Goal: Task Accomplishment & Management: Use online tool/utility

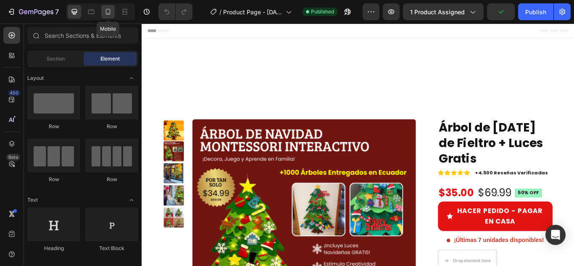
click at [107, 8] on icon at bounding box center [108, 12] width 8 height 8
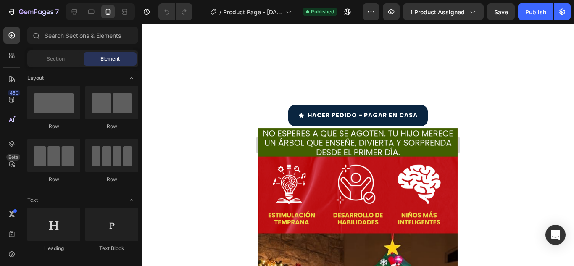
scroll to position [908, 0]
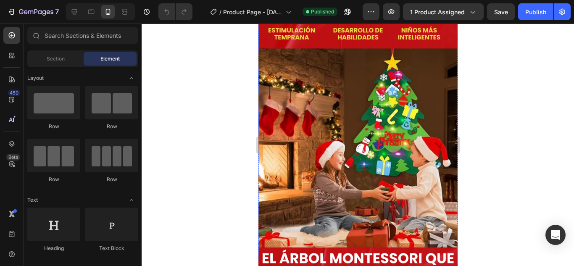
click at [441, 48] on div "HACER PEDIDO - PAGAR EN CASA [PERSON_NAME]" at bounding box center [357, 36] width 199 height 25
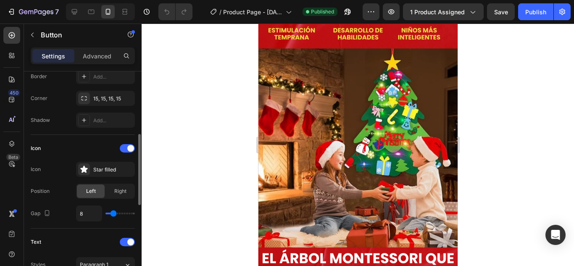
scroll to position [190, 0]
click at [102, 53] on p "Advanced" at bounding box center [97, 56] width 29 height 9
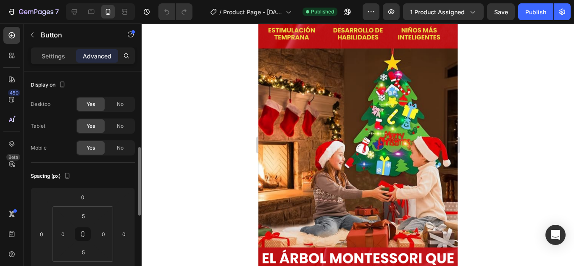
scroll to position [62, 0]
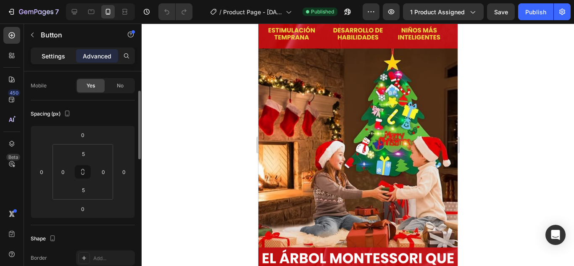
click at [59, 60] on p "Settings" at bounding box center [54, 56] width 24 height 9
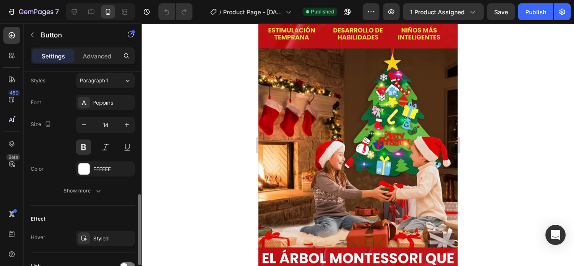
scroll to position [374, 0]
click at [86, 170] on div at bounding box center [84, 168] width 11 height 11
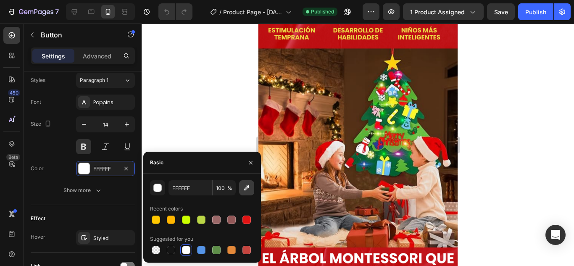
click at [245, 186] on icon "button" at bounding box center [246, 188] width 8 height 8
click at [183, 249] on div at bounding box center [186, 250] width 8 height 8
type input "FFFFFF"
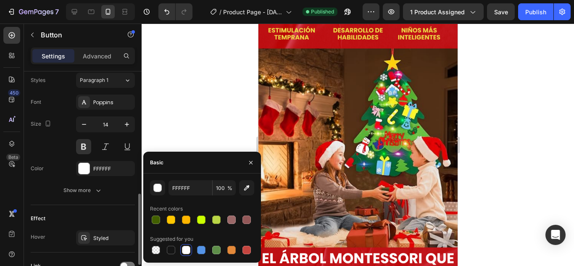
click at [58, 175] on div "Color FFFFFF" at bounding box center [83, 168] width 104 height 15
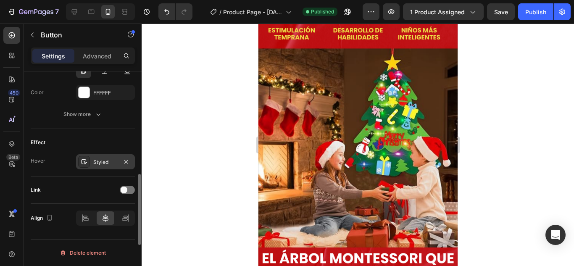
scroll to position [414, 0]
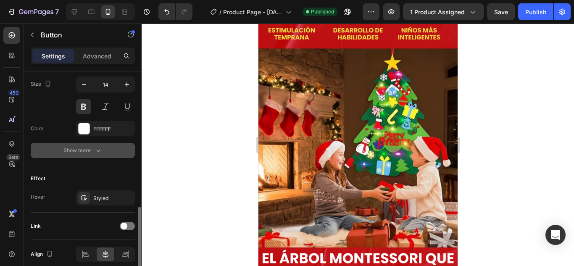
click at [96, 149] on icon "button" at bounding box center [98, 150] width 8 height 8
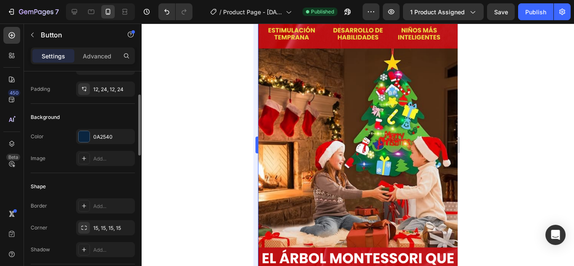
scroll to position [58, 0]
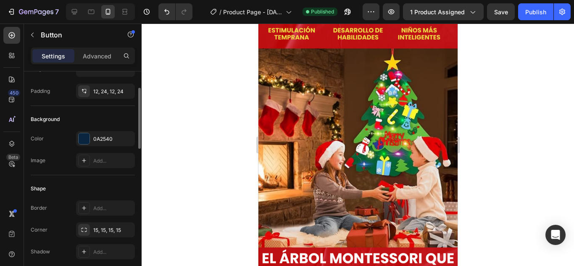
click at [268, 48] on div "HACER PEDIDO - PAGAR EN CASA Button 0" at bounding box center [357, 36] width 199 height 25
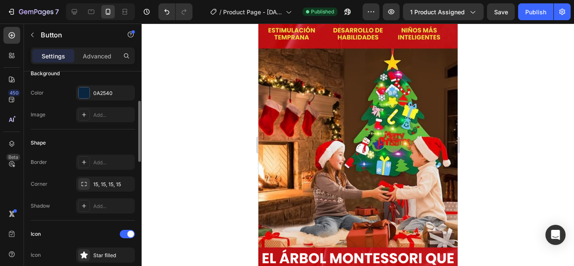
scroll to position [105, 0]
click at [108, 91] on div "0A2540" at bounding box center [105, 93] width 24 height 8
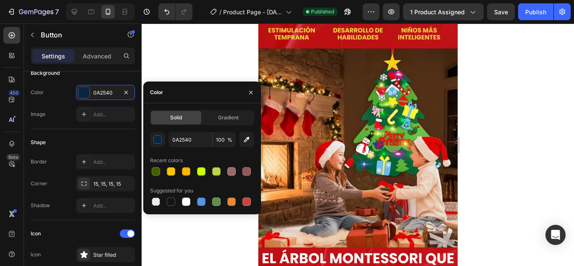
click at [169, 195] on div "Suggested for you" at bounding box center [202, 190] width 104 height 13
click at [170, 201] on div at bounding box center [171, 201] width 8 height 8
type input "151515"
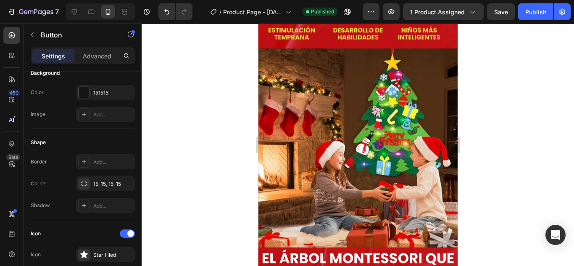
click at [513, 129] on div at bounding box center [358, 145] width 432 height 242
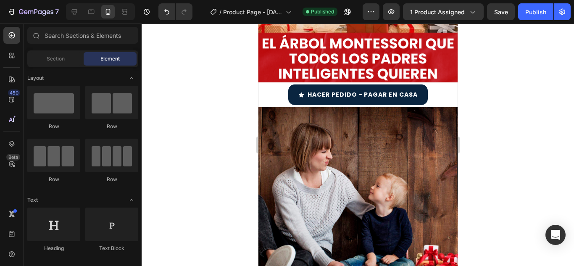
scroll to position [1316, 0]
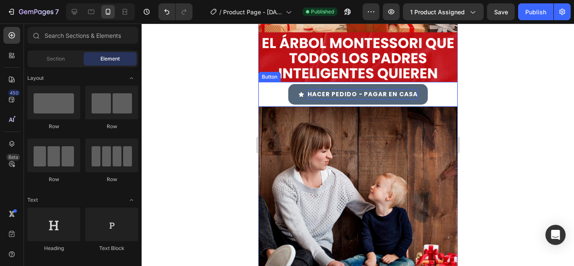
click at [356, 89] on p "HACER PEDIDO - PAGAR EN CASA" at bounding box center [362, 94] width 110 height 11
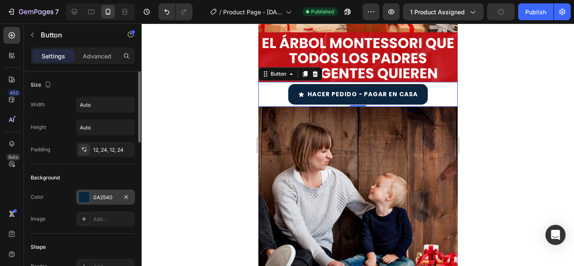
click at [88, 197] on div at bounding box center [84, 197] width 11 height 11
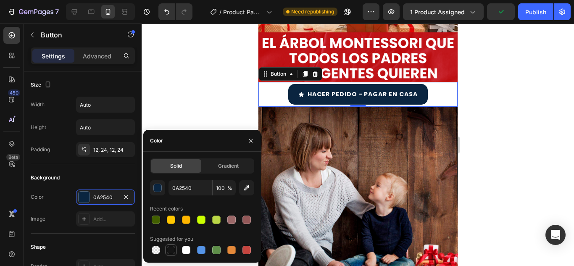
click at [173, 249] on div at bounding box center [171, 250] width 8 height 8
type input "151515"
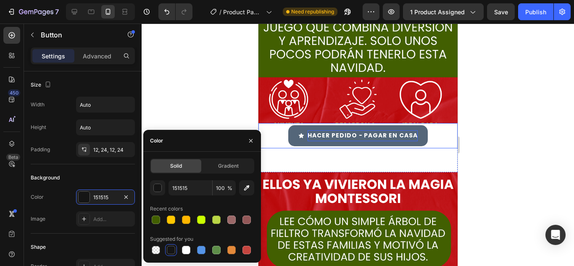
scroll to position [1630, 0]
click at [374, 139] on p "HACER PEDIDO - PAGAR EN CASA" at bounding box center [362, 136] width 110 height 11
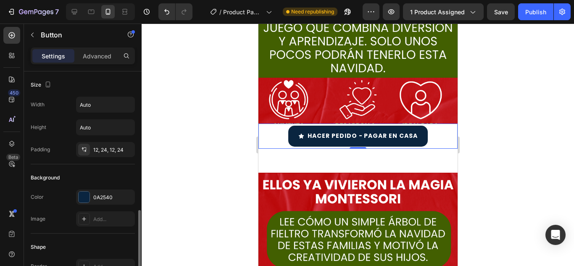
scroll to position [105, 0]
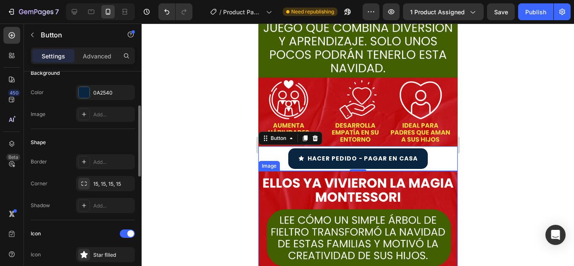
click at [89, 79] on div "Background" at bounding box center [83, 72] width 104 height 13
click at [92, 91] on div "0A2540" at bounding box center [105, 92] width 59 height 15
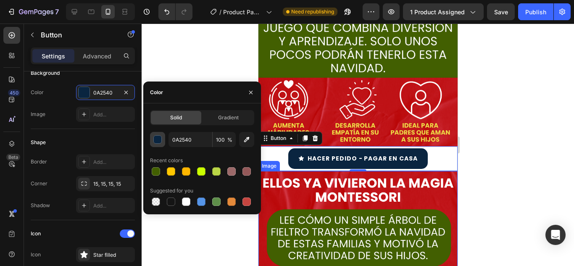
click at [160, 141] on div "button" at bounding box center [158, 140] width 8 height 8
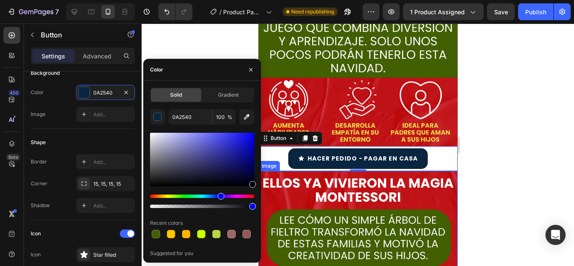
click at [195, 41] on div at bounding box center [358, 145] width 432 height 242
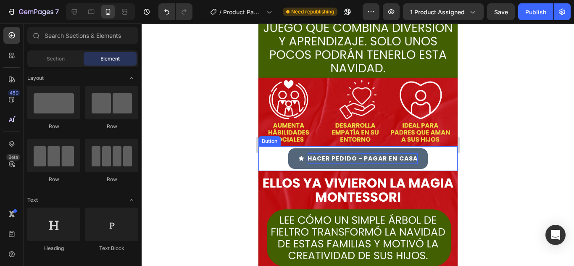
click at [311, 153] on p "HACER PEDIDO - PAGAR EN CASA" at bounding box center [362, 158] width 110 height 11
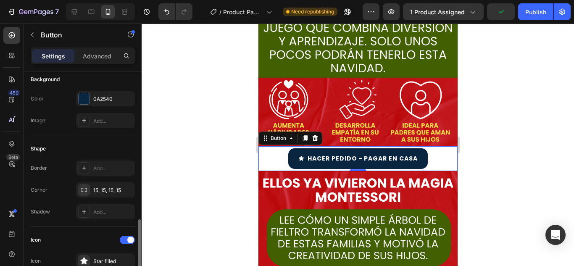
scroll to position [227, 0]
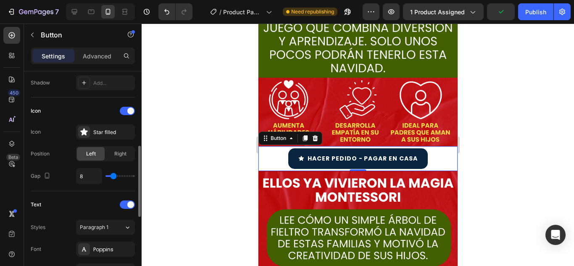
click at [105, 139] on div "Icon Icon Star filled Position Left Right Gap 8" at bounding box center [83, 144] width 104 height 80
click at [108, 134] on div "Star filled" at bounding box center [112, 133] width 39 height 8
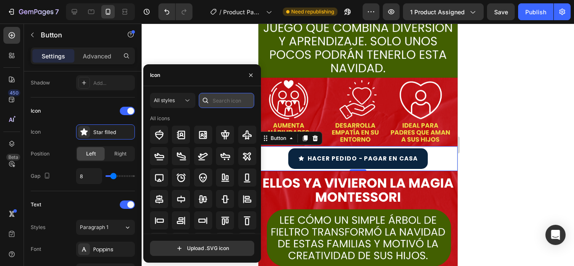
click at [219, 101] on input "text" at bounding box center [226, 100] width 55 height 15
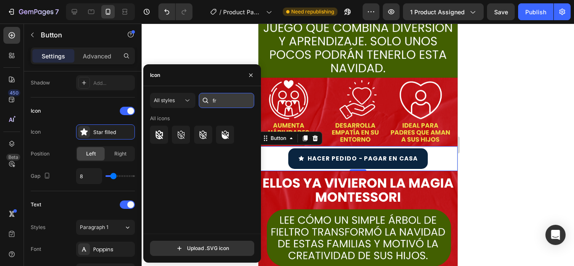
type input "f"
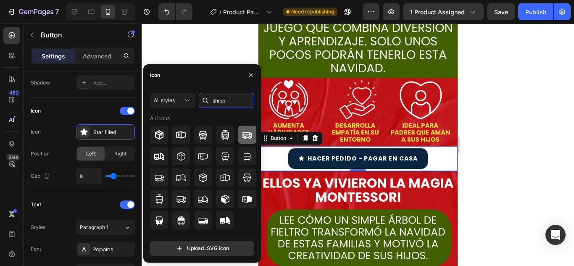
type input "shipp"
click at [247, 136] on icon at bounding box center [247, 135] width 10 height 10
click at [222, 200] on icon at bounding box center [225, 198] width 8 height 9
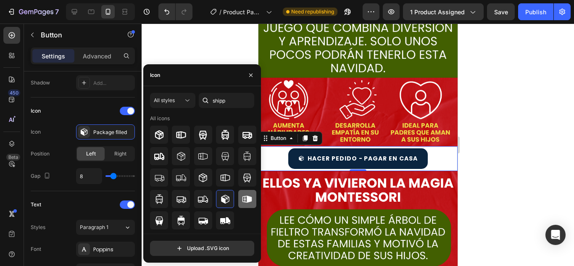
click at [251, 192] on div at bounding box center [247, 199] width 18 height 18
click at [164, 174] on div at bounding box center [159, 177] width 18 height 18
click at [174, 179] on div at bounding box center [181, 177] width 18 height 18
click at [246, 132] on icon at bounding box center [247, 134] width 10 height 7
click at [235, 45] on div at bounding box center [358, 145] width 432 height 242
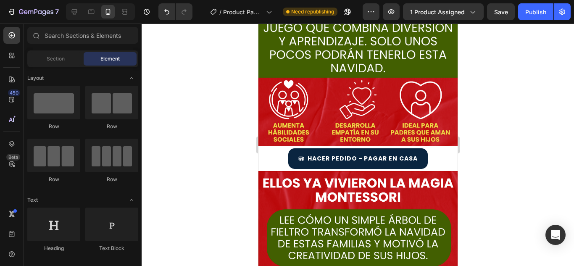
click at [235, 45] on div at bounding box center [358, 145] width 432 height 242
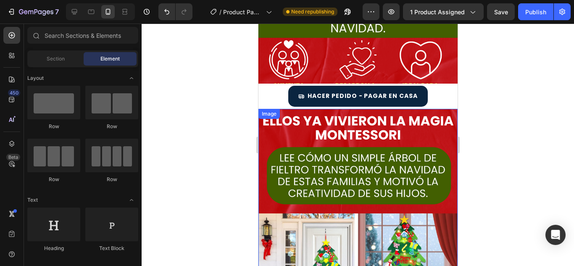
scroll to position [1670, 0]
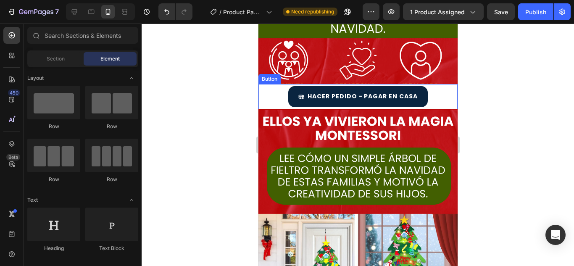
click at [269, 91] on div "HACER PEDIDO - PAGAR EN CASA [PERSON_NAME]" at bounding box center [357, 96] width 199 height 25
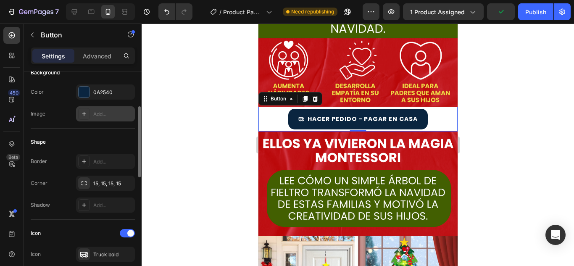
scroll to position [105, 0]
click at [108, 86] on div "0A2540" at bounding box center [105, 91] width 59 height 15
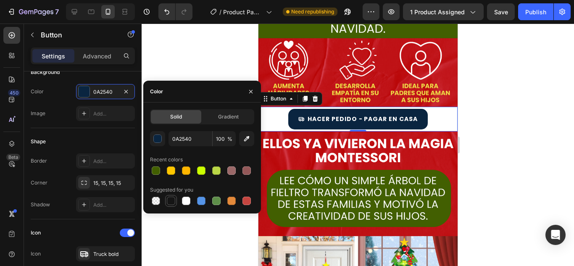
click at [165, 198] on div at bounding box center [171, 201] width 12 height 12
type input "151515"
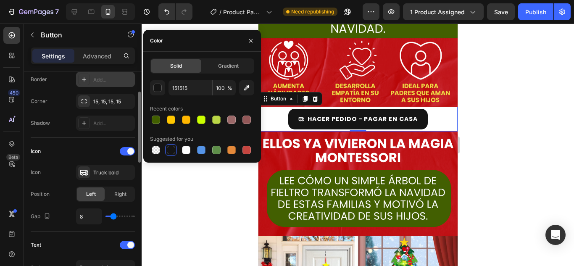
scroll to position [188, 0]
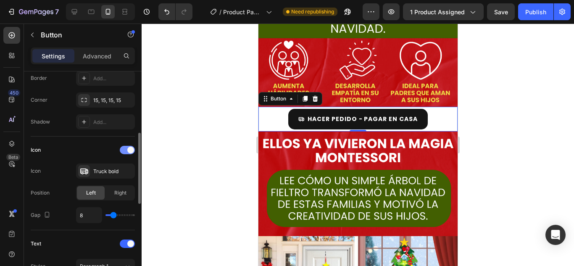
drag, startPoint x: 84, startPoint y: 150, endPoint x: 129, endPoint y: 153, distance: 45.1
click at [129, 153] on div "Icon" at bounding box center [83, 149] width 104 height 13
click at [129, 153] on div at bounding box center [127, 150] width 15 height 8
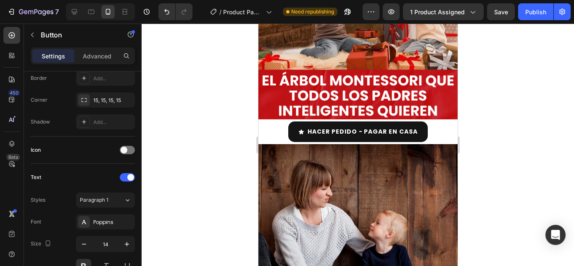
scroll to position [1278, 0]
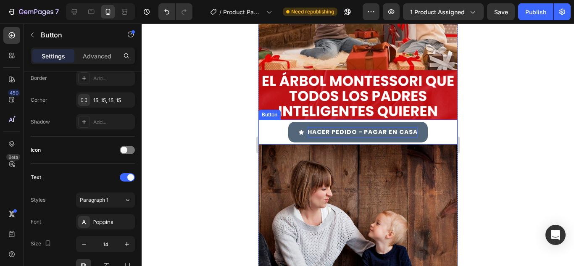
click at [330, 127] on p "HACER PEDIDO - PAGAR EN CASA" at bounding box center [362, 132] width 110 height 11
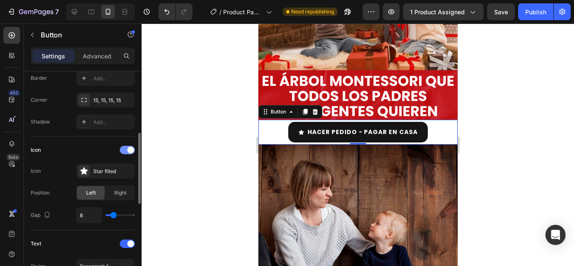
click at [123, 149] on div at bounding box center [127, 150] width 15 height 8
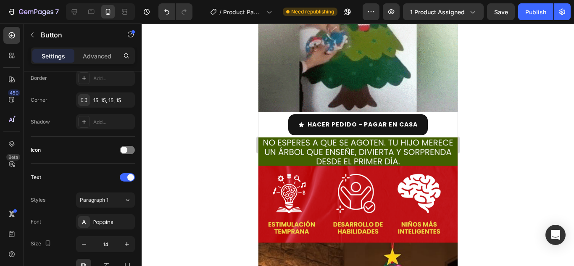
scroll to position [878, 0]
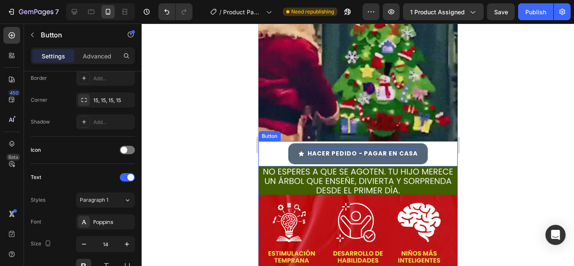
click at [345, 151] on p "HACER PEDIDO - PAGAR EN CASA" at bounding box center [362, 153] width 110 height 11
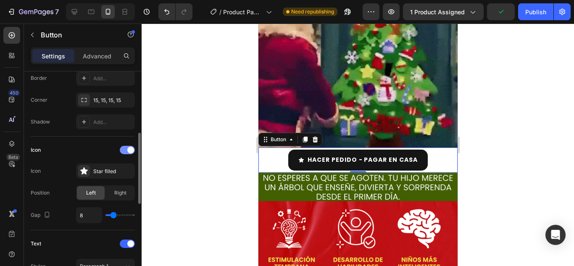
click at [127, 148] on span at bounding box center [130, 150] width 7 height 7
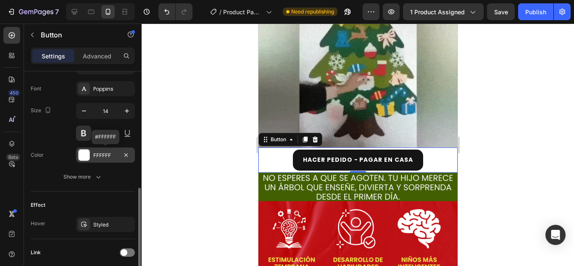
scroll to position [384, 0]
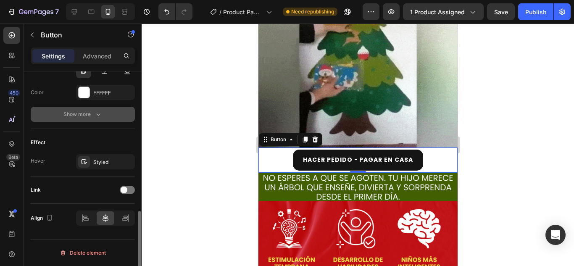
click at [92, 110] on div "Show more" at bounding box center [82, 114] width 39 height 8
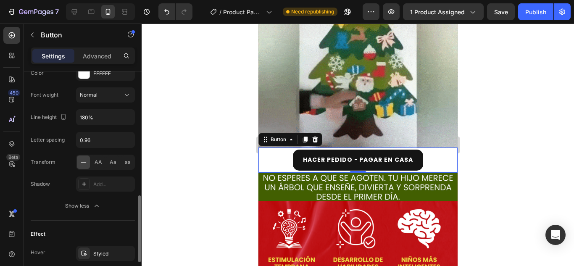
scroll to position [404, 0]
click at [110, 161] on span "Aa" at bounding box center [113, 162] width 7 height 8
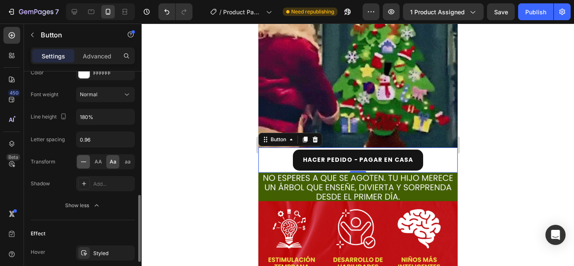
click at [84, 161] on icon at bounding box center [83, 162] width 8 height 8
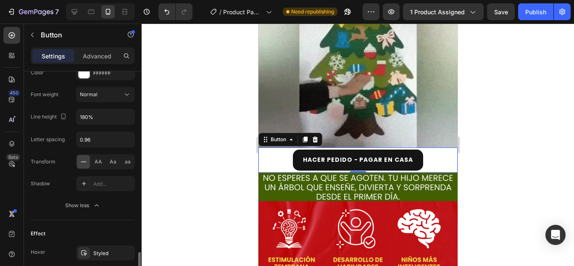
scroll to position [495, 0]
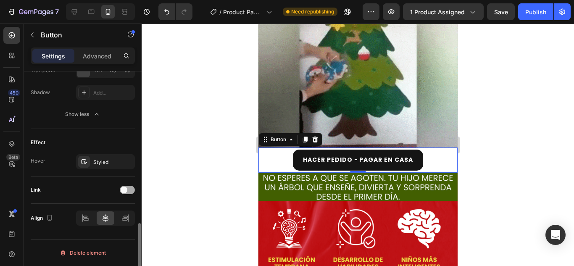
click at [123, 193] on div at bounding box center [127, 190] width 15 height 8
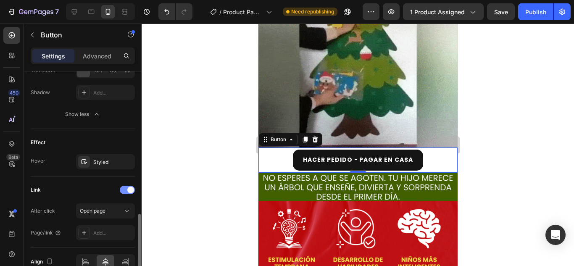
click at [123, 193] on div at bounding box center [127, 190] width 15 height 8
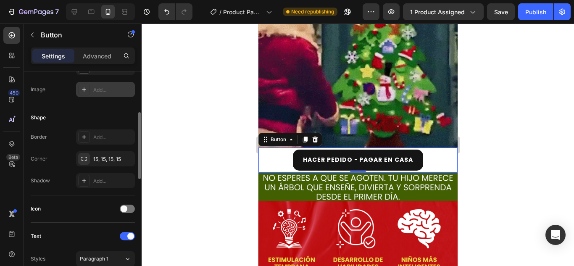
scroll to position [130, 0]
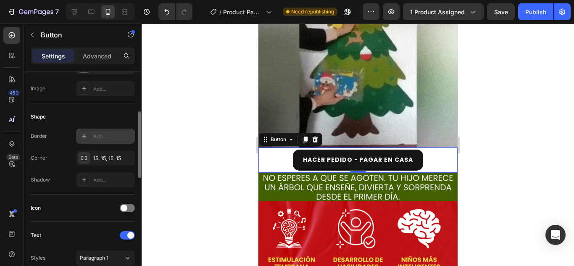
click at [108, 134] on div "Add..." at bounding box center [112, 137] width 39 height 8
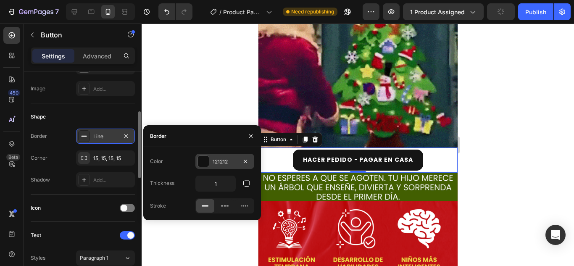
click at [233, 159] on div "121212" at bounding box center [225, 162] width 24 height 8
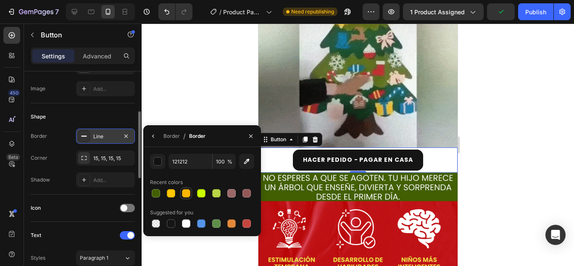
click at [184, 189] on div at bounding box center [186, 193] width 8 height 8
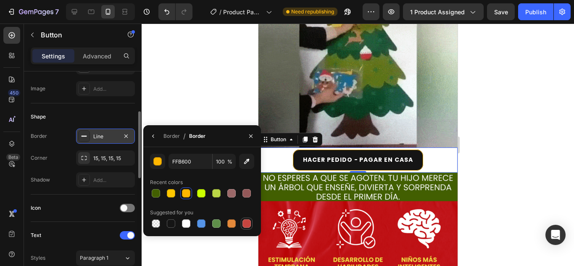
click at [247, 227] on div at bounding box center [246, 223] width 8 height 8
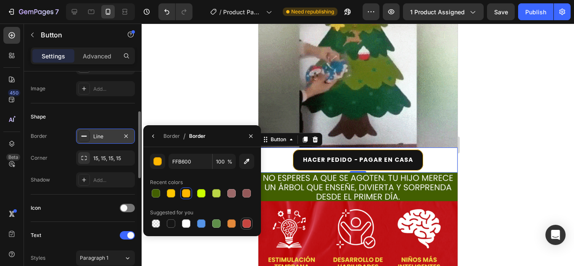
type input "C5453F"
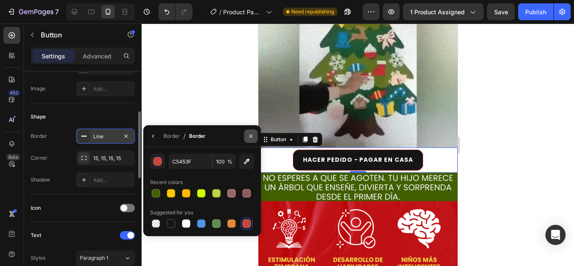
click at [250, 133] on icon "button" at bounding box center [250, 136] width 7 height 7
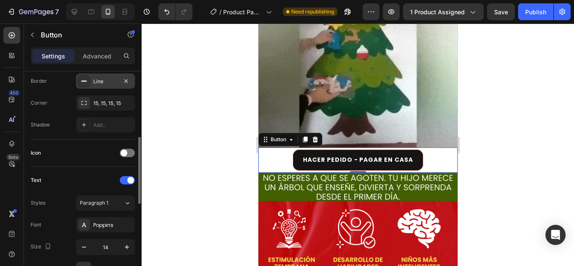
scroll to position [194, 0]
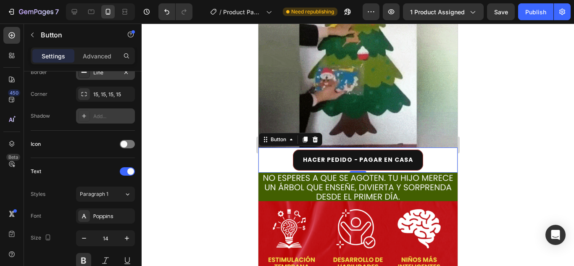
click at [99, 110] on div "Add..." at bounding box center [105, 115] width 59 height 15
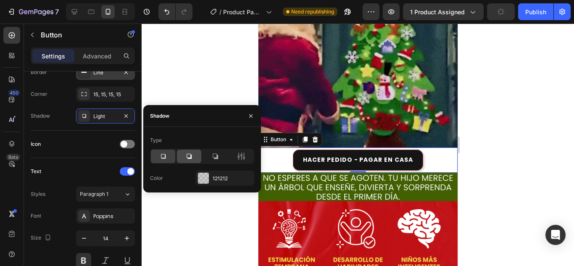
click at [186, 155] on icon at bounding box center [189, 156] width 8 height 8
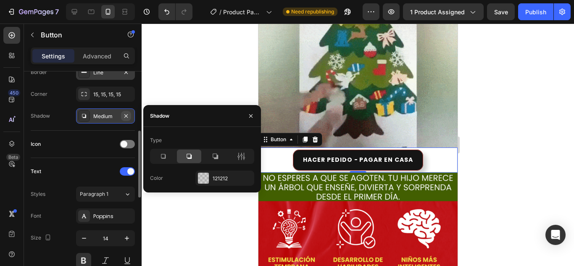
click at [126, 118] on icon "button" at bounding box center [126, 116] width 7 height 7
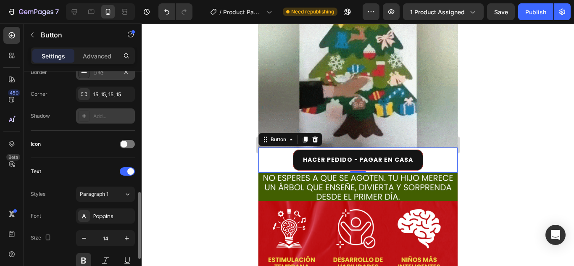
scroll to position [277, 0]
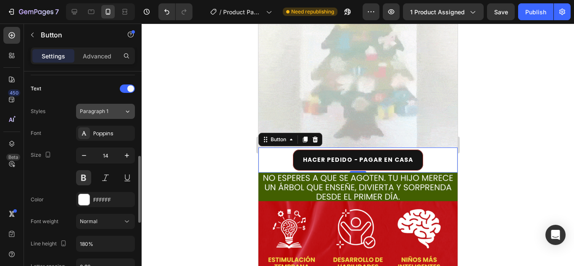
click at [110, 118] on button "Paragraph 1" at bounding box center [105, 111] width 59 height 15
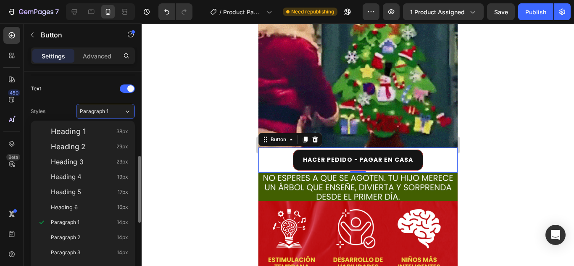
click at [62, 99] on div "Text Styles Paragraph 1 Font Poppins Size 14 Color FFFFFF Font weight Normal Li…" at bounding box center [83, 211] width 104 height 258
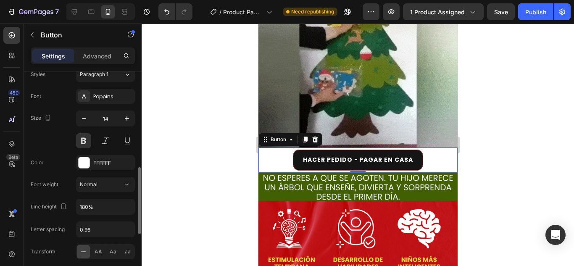
scroll to position [315, 0]
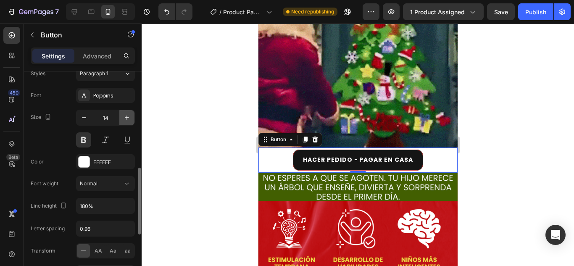
click at [124, 113] on button "button" at bounding box center [126, 117] width 15 height 15
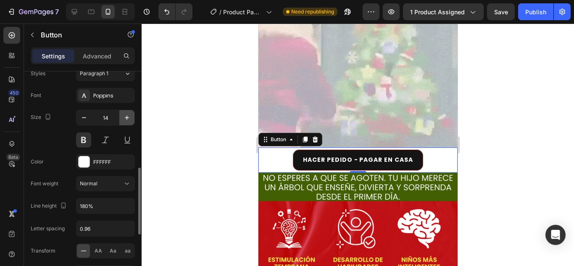
click at [124, 113] on button "button" at bounding box center [126, 117] width 15 height 15
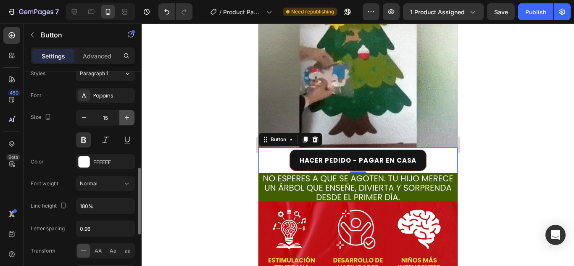
click at [124, 113] on button "button" at bounding box center [126, 117] width 15 height 15
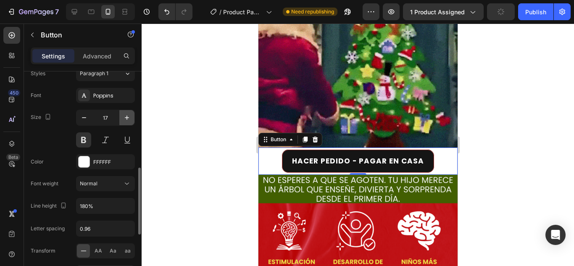
click at [124, 113] on button "button" at bounding box center [126, 117] width 15 height 15
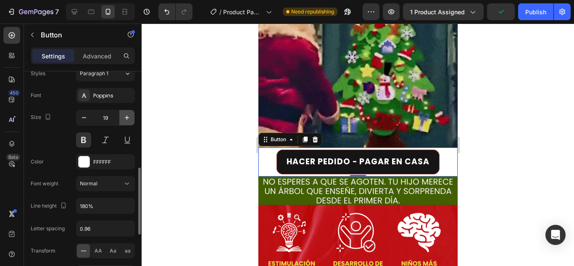
click at [124, 113] on button "button" at bounding box center [126, 117] width 15 height 15
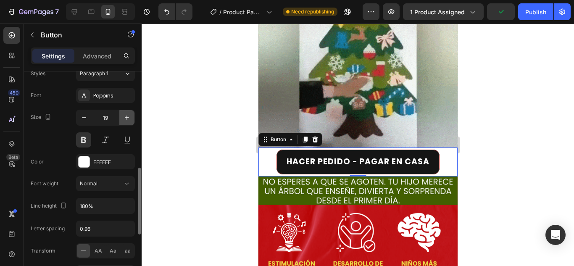
type input "20"
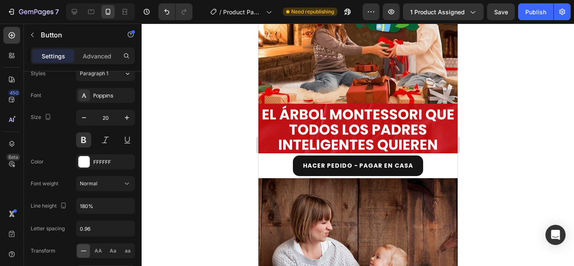
scroll to position [1246, 0]
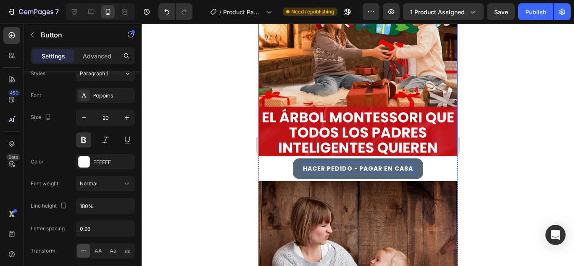
click at [328, 163] on p "HACER PEDIDO - PAGAR EN CASA" at bounding box center [357, 168] width 110 height 11
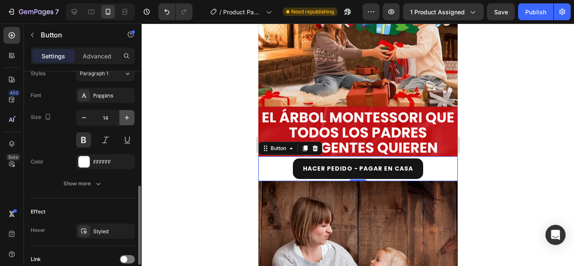
click at [124, 123] on button "button" at bounding box center [126, 117] width 15 height 15
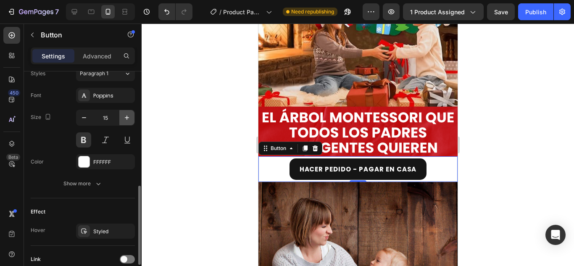
click at [124, 123] on button "button" at bounding box center [126, 117] width 15 height 15
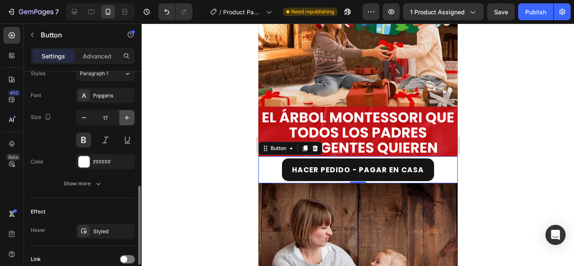
click at [124, 123] on button "button" at bounding box center [126, 117] width 15 height 15
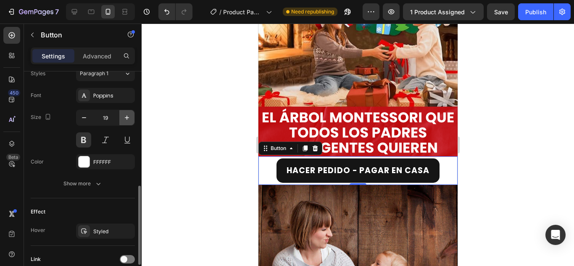
click at [124, 123] on button "button" at bounding box center [126, 117] width 15 height 15
type input "20"
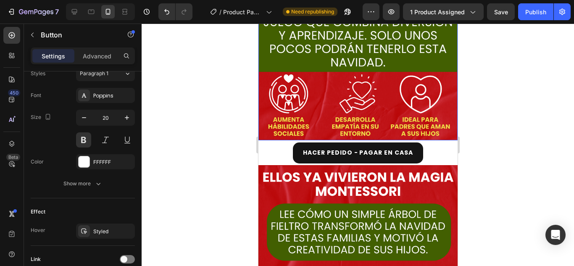
scroll to position [1646, 0]
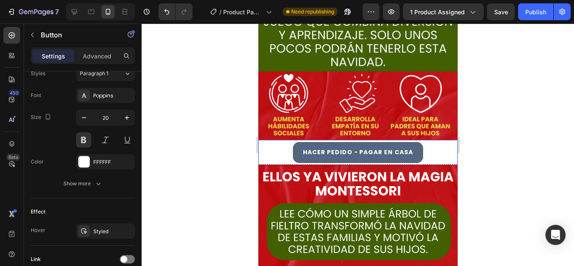
click at [380, 147] on p "HACER PEDIDO - PAGAR EN CASA" at bounding box center [357, 152] width 110 height 11
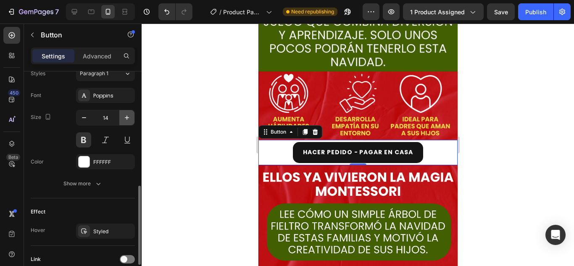
click at [129, 112] on button "button" at bounding box center [126, 117] width 15 height 15
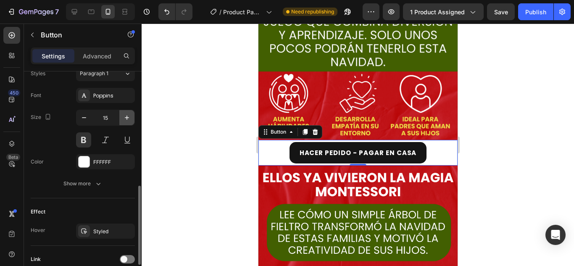
click at [129, 112] on button "button" at bounding box center [126, 117] width 15 height 15
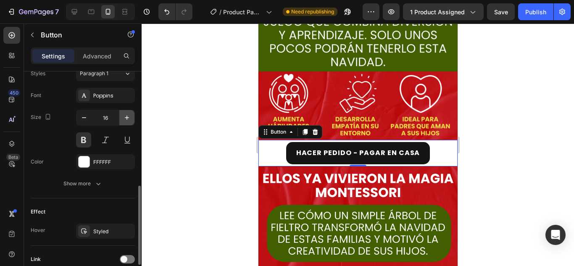
click at [129, 112] on button "button" at bounding box center [126, 117] width 15 height 15
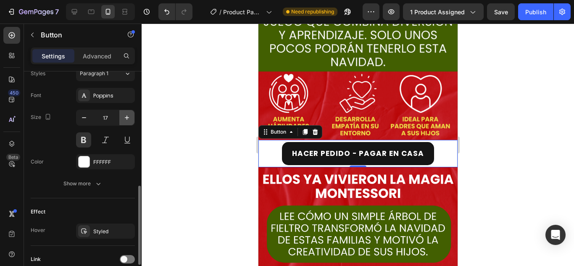
click at [129, 112] on button "button" at bounding box center [126, 117] width 15 height 15
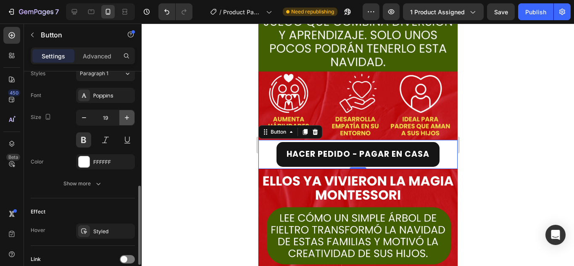
click at [129, 112] on button "button" at bounding box center [126, 117] width 15 height 15
type input "20"
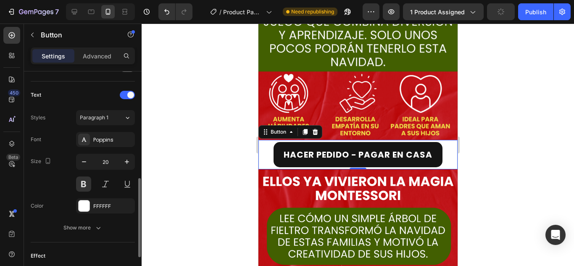
scroll to position [270, 0]
click at [95, 56] on p "Advanced" at bounding box center [97, 56] width 29 height 9
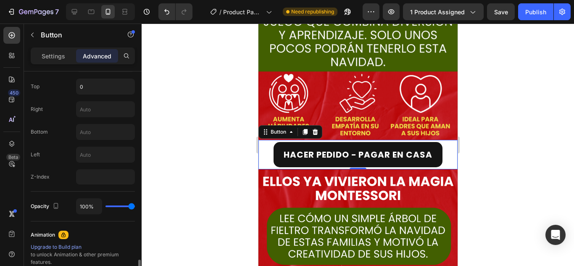
scroll to position [394, 0]
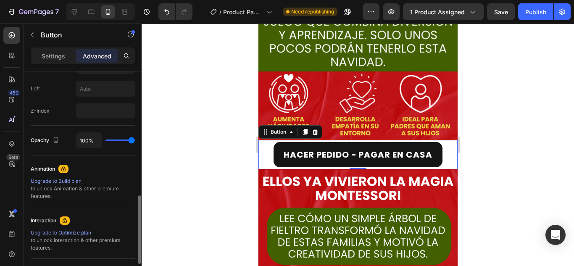
type input "13%"
type input "13"
type input "0%"
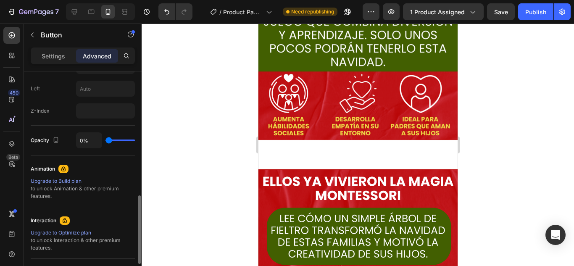
drag, startPoint x: 129, startPoint y: 142, endPoint x: 93, endPoint y: 140, distance: 35.7
type input "0"
click at [105, 140] on input "range" at bounding box center [119, 140] width 29 height 2
drag, startPoint x: 118, startPoint y: 139, endPoint x: 143, endPoint y: 146, distance: 26.2
click at [143, 0] on div "7 / Product Page - [DATE] 16:21:50 Need republishing Preview 1 product assigned…" at bounding box center [287, 0] width 574 height 0
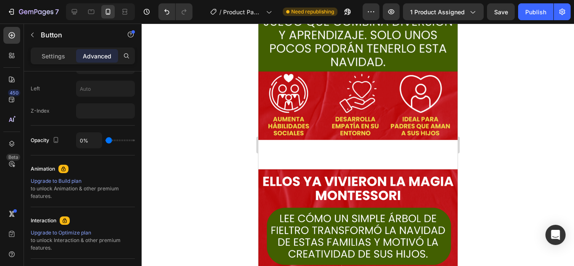
drag, startPoint x: 124, startPoint y: 145, endPoint x: 159, endPoint y: 146, distance: 34.9
click at [162, 0] on div "7 / Product Page - [DATE] 16:21:50 Need republishing Preview 1 product assigned…" at bounding box center [287, 0] width 574 height 0
type input "100%"
drag, startPoint x: 109, startPoint y: 141, endPoint x: 155, endPoint y: 142, distance: 45.8
type input "100"
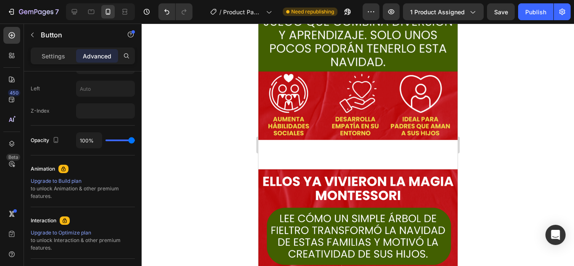
click at [135, 141] on input "range" at bounding box center [119, 140] width 29 height 2
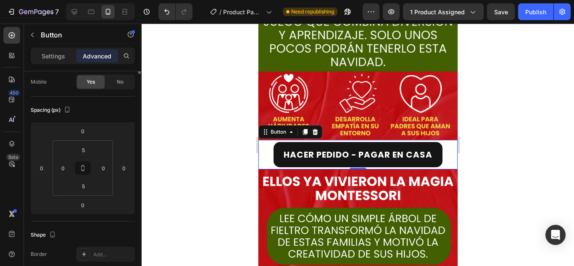
scroll to position [0, 0]
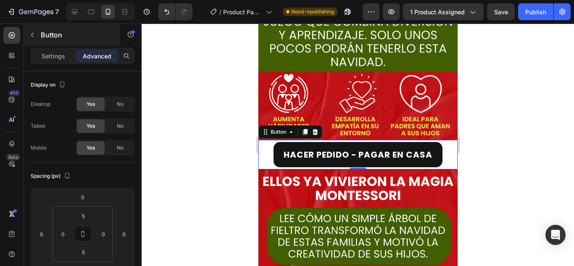
click at [55, 44] on div "Button" at bounding box center [72, 35] width 96 height 22
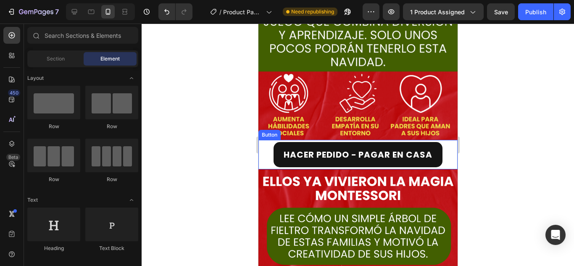
click at [264, 140] on div "HACER PEDIDO - PAGAR EN CASA [PERSON_NAME]" at bounding box center [357, 154] width 199 height 29
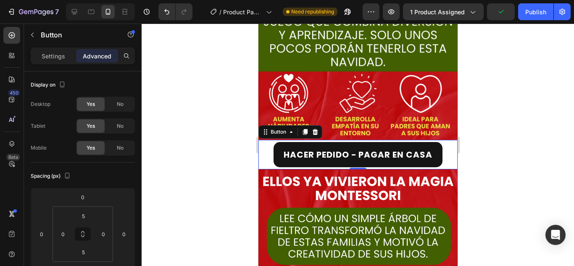
click at [55, 63] on div "Settings Advanced" at bounding box center [83, 55] width 104 height 17
click at [51, 58] on p "Settings" at bounding box center [54, 56] width 24 height 9
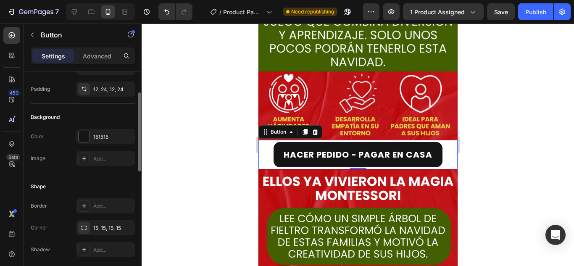
scroll to position [60, 0]
click at [102, 136] on div "151515" at bounding box center [105, 138] width 24 height 8
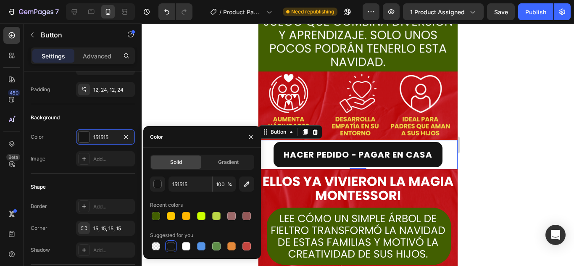
click at [197, 222] on div "151515 100 % Recent colors Suggested for you" at bounding box center [202, 214] width 104 height 76
click at [204, 210] on div at bounding box center [201, 216] width 12 height 12
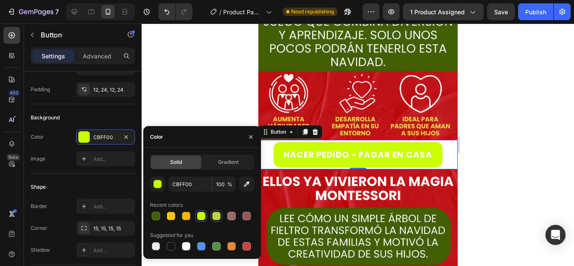
click at [222, 215] on div at bounding box center [216, 216] width 12 height 12
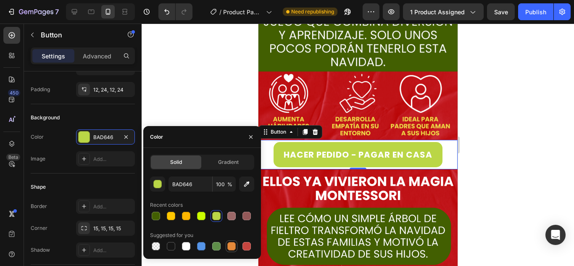
click at [230, 245] on div at bounding box center [231, 246] width 8 height 8
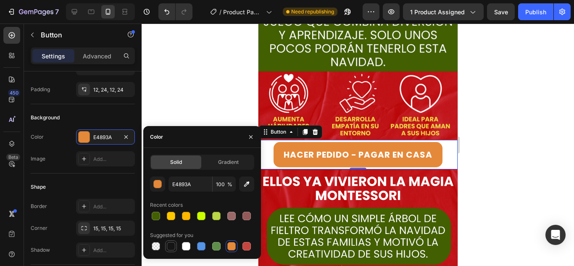
click at [168, 247] on div at bounding box center [171, 246] width 8 height 8
type input "151515"
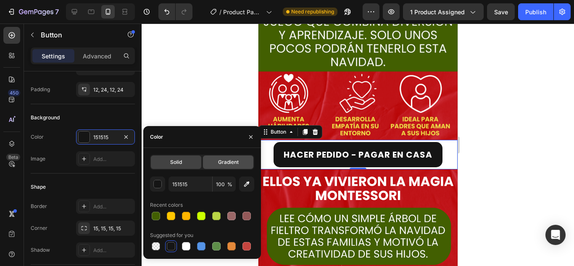
click at [231, 167] on div "Gradient" at bounding box center [228, 161] width 50 height 13
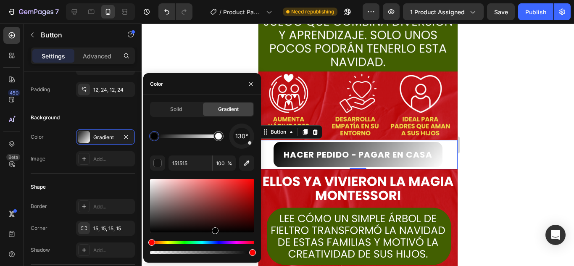
drag, startPoint x: 187, startPoint y: 205, endPoint x: 214, endPoint y: 239, distance: 43.4
click at [214, 239] on div at bounding box center [202, 216] width 104 height 79
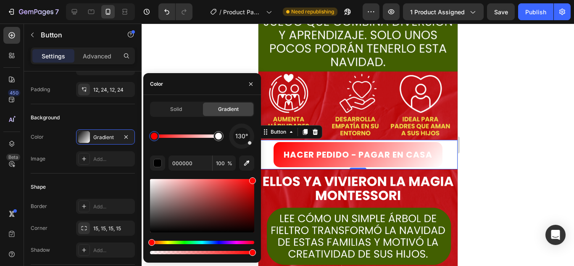
click at [257, 173] on div "Solid Gradient 130° 000000 100 %" at bounding box center [202, 179] width 118 height 154
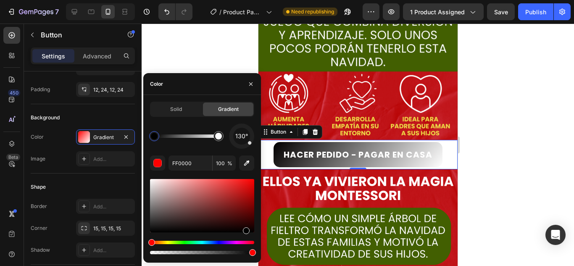
drag, startPoint x: 234, startPoint y: 200, endPoint x: 245, endPoint y: 232, distance: 33.7
click at [245, 232] on div at bounding box center [202, 205] width 104 height 53
type input "000000"
click at [158, 171] on div "130° 000000 100 %" at bounding box center [202, 189] width 104 height 132
click at [179, 103] on div "Solid" at bounding box center [176, 108] width 50 height 13
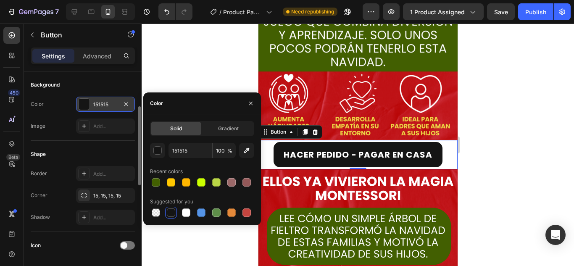
scroll to position [94, 0]
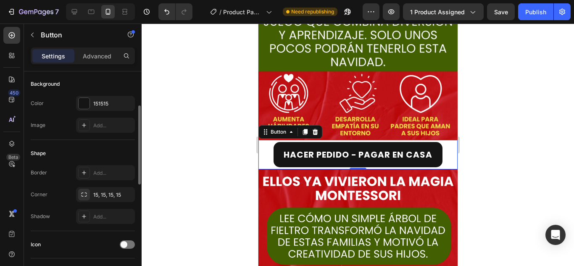
click at [87, 146] on div "Shape Border Add... Corner 15, 15, 15, 15 Shadow Add..." at bounding box center [83, 185] width 104 height 91
click at [100, 170] on div "Add..." at bounding box center [112, 173] width 39 height 8
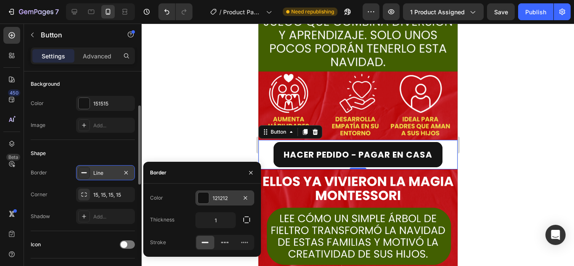
click at [231, 197] on div "121212" at bounding box center [225, 198] width 24 height 8
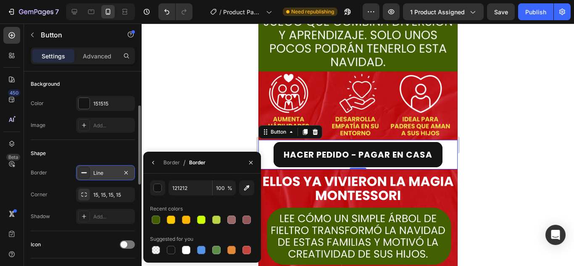
click at [168, 212] on div "Recent colors" at bounding box center [166, 209] width 33 height 8
click at [169, 218] on div at bounding box center [171, 219] width 8 height 8
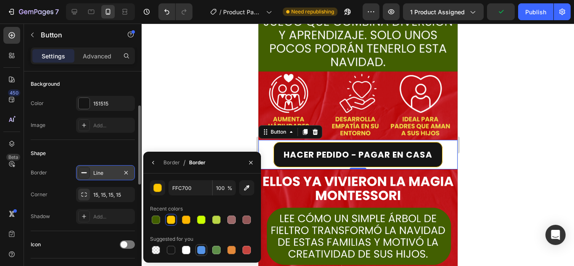
click at [201, 246] on div at bounding box center [201, 250] width 8 height 8
type input "5594E7"
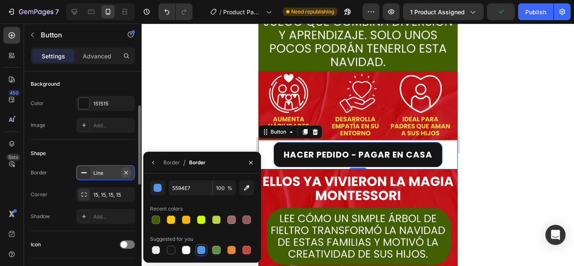
click at [126, 169] on icon "button" at bounding box center [126, 172] width 7 height 7
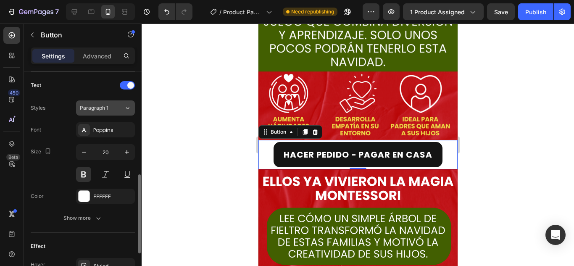
scroll to position [281, 0]
click at [124, 89] on div "Text" at bounding box center [83, 83] width 104 height 13
click at [128, 82] on span at bounding box center [130, 84] width 7 height 7
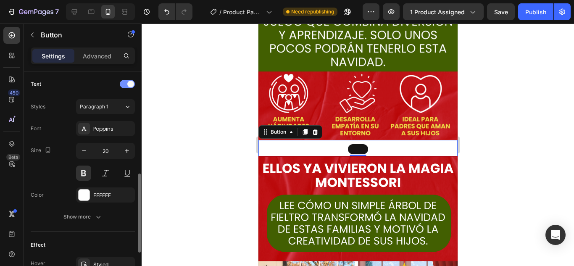
scroll to position [250, 0]
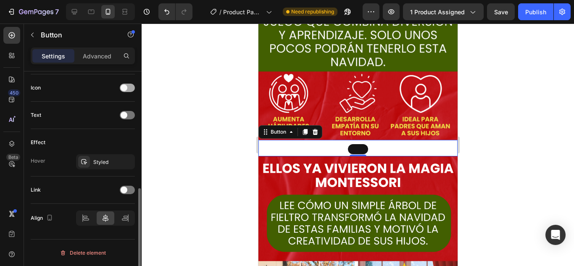
click at [128, 88] on div at bounding box center [127, 88] width 15 height 8
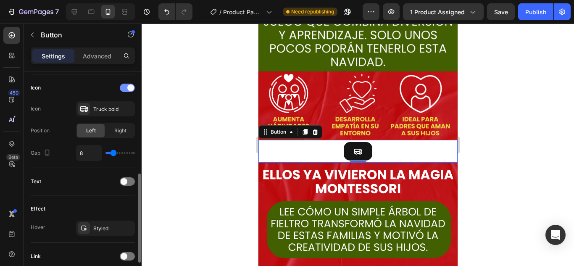
click at [128, 88] on span at bounding box center [130, 87] width 7 height 7
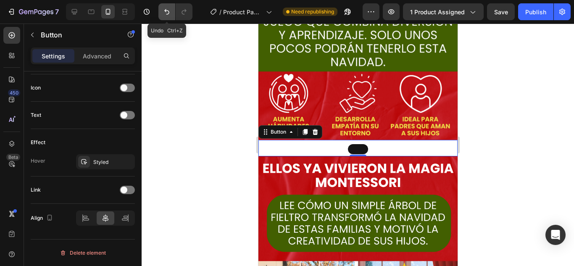
click at [169, 12] on icon "Undo/Redo" at bounding box center [166, 11] width 5 height 5
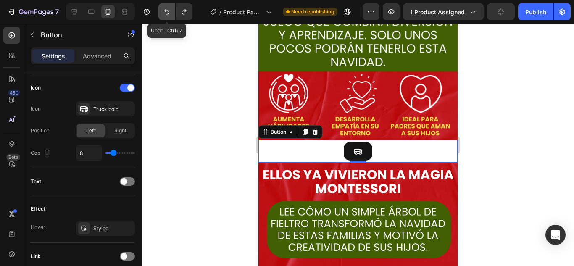
click at [169, 12] on icon "Undo/Redo" at bounding box center [166, 11] width 5 height 5
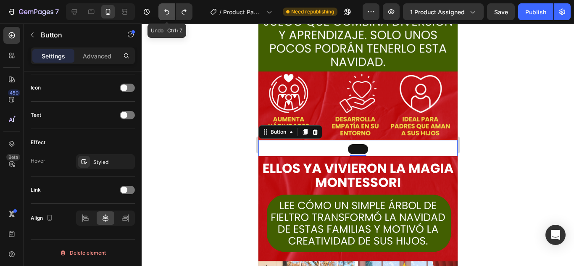
click at [169, 12] on icon "Undo/Redo" at bounding box center [166, 11] width 5 height 5
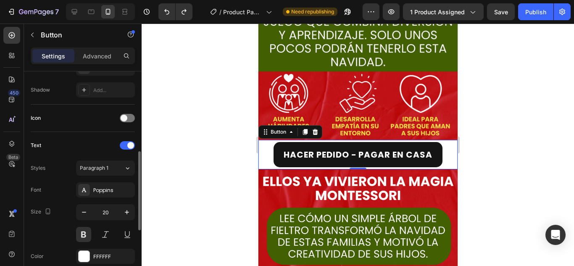
scroll to position [220, 0]
click at [13, 100] on icon at bounding box center [11, 99] width 5 height 5
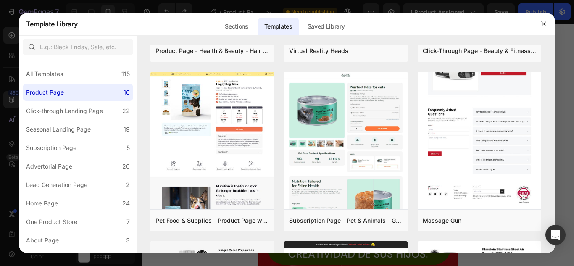
scroll to position [0, 0]
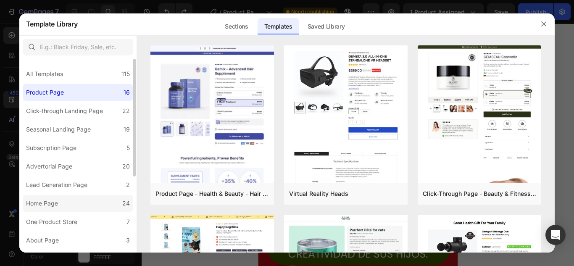
click at [96, 211] on label "Home Page 24" at bounding box center [78, 203] width 110 height 17
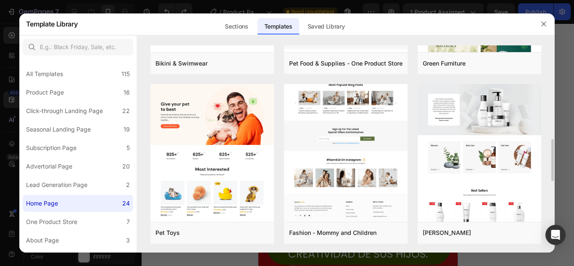
scroll to position [327, 0]
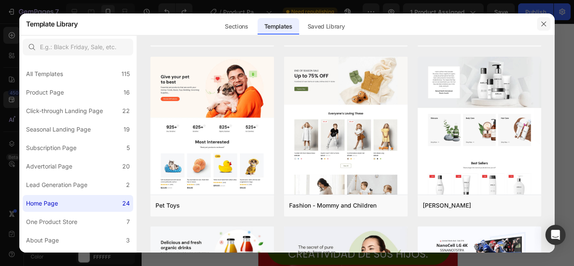
click at [540, 26] on icon "button" at bounding box center [543, 24] width 7 height 7
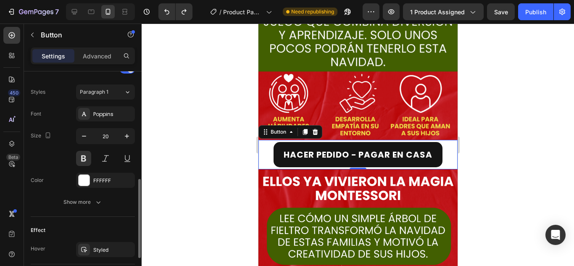
scroll to position [384, 0]
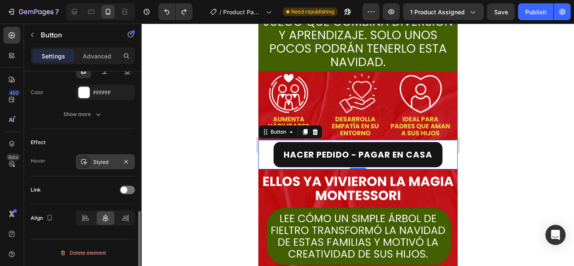
click at [110, 158] on div "Styled" at bounding box center [105, 161] width 59 height 15
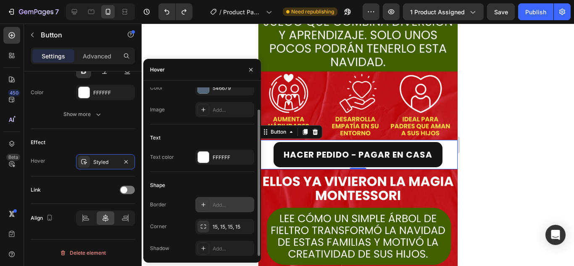
scroll to position [0, 0]
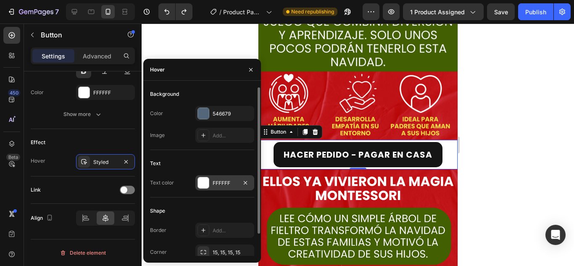
click at [201, 189] on div "FFFFFF" at bounding box center [224, 182] width 59 height 15
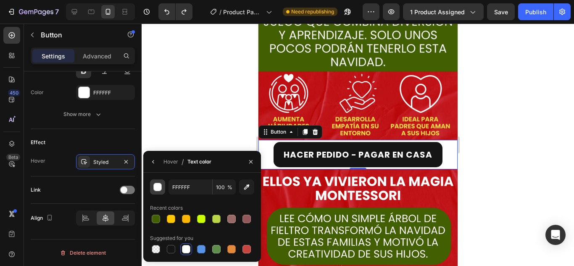
click at [155, 189] on div "button" at bounding box center [158, 187] width 8 height 8
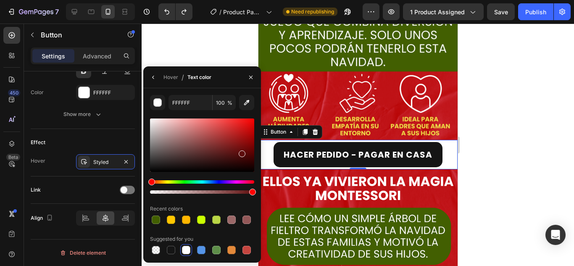
drag, startPoint x: 182, startPoint y: 153, endPoint x: 241, endPoint y: 152, distance: 58.4
click at [241, 152] on div at bounding box center [202, 144] width 104 height 53
drag, startPoint x: 376, startPoint y: 160, endPoint x: 272, endPoint y: 94, distance: 123.9
type input "5B0B0B"
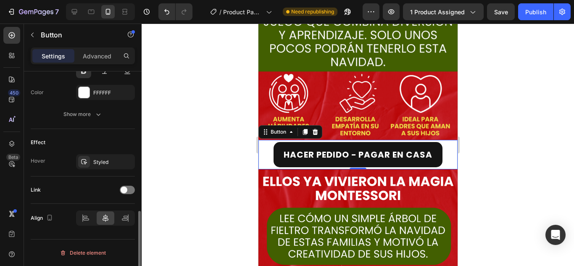
click at [119, 137] on div "Effect" at bounding box center [83, 142] width 104 height 13
click at [116, 158] on div "Styled" at bounding box center [105, 162] width 24 height 8
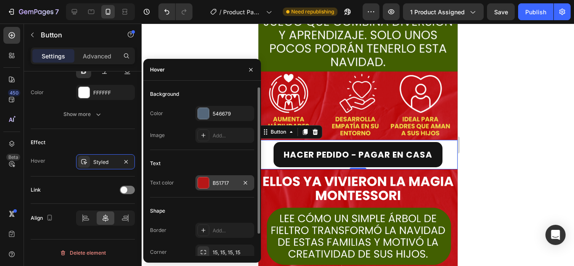
click at [207, 183] on div at bounding box center [203, 182] width 11 height 11
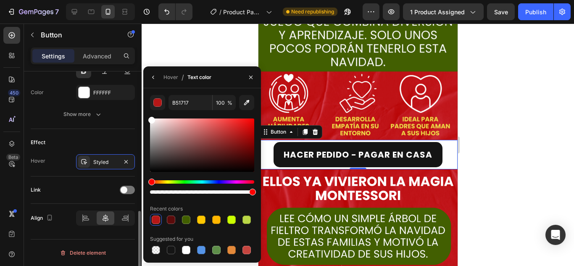
drag, startPoint x: 188, startPoint y: 152, endPoint x: 131, endPoint y: 103, distance: 75.6
click at [131, 103] on div "450 Beta Sections(18) Elements(84) Section Element Hero Section Product Detail …" at bounding box center [71, 145] width 142 height 242
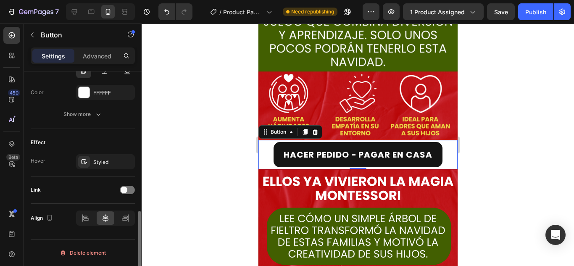
click at [130, 134] on div "Effect Hover Styled" at bounding box center [83, 152] width 104 height 47
click at [98, 158] on div "Styled" at bounding box center [105, 162] width 24 height 8
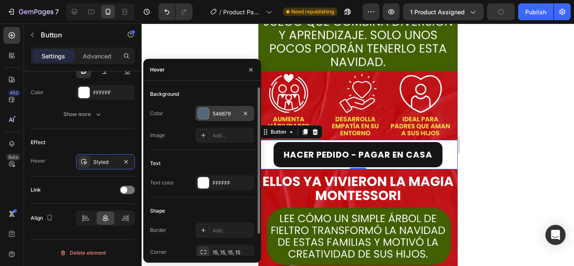
click at [220, 120] on div "546679" at bounding box center [224, 113] width 59 height 15
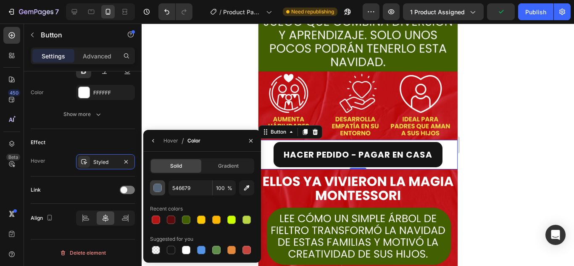
click at [159, 192] on div "button" at bounding box center [158, 188] width 8 height 8
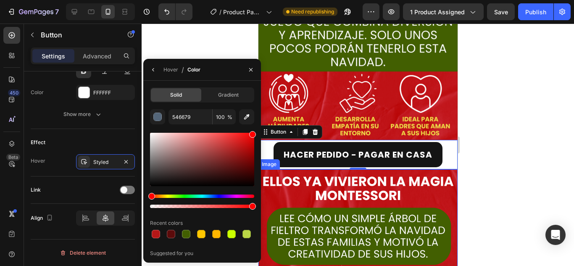
drag, startPoint x: 472, startPoint y: 181, endPoint x: 274, endPoint y: 175, distance: 197.5
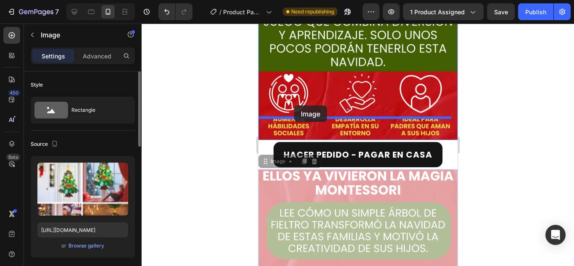
drag, startPoint x: 274, startPoint y: 175, endPoint x: 294, endPoint y: 105, distance: 72.3
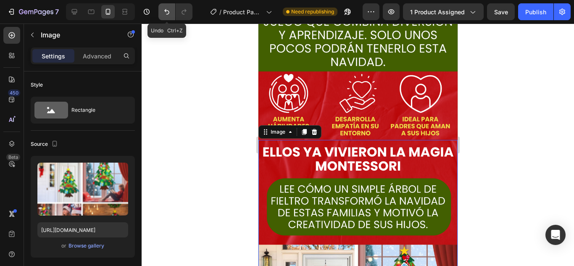
click at [170, 11] on icon "Undo/Redo" at bounding box center [167, 12] width 8 height 8
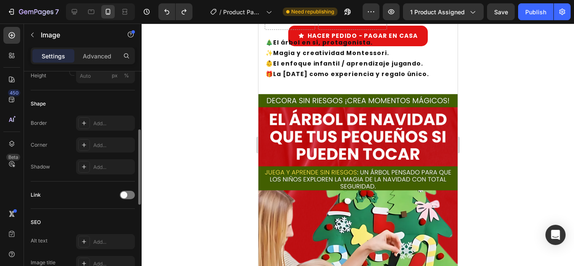
scroll to position [197, 0]
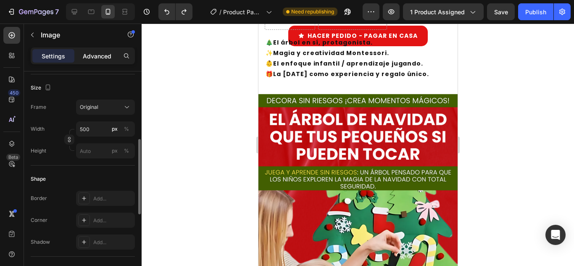
click at [101, 55] on p "Advanced" at bounding box center [97, 56] width 29 height 9
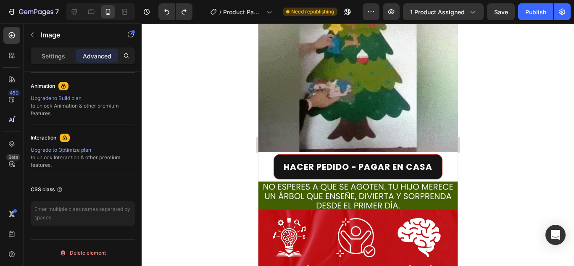
scroll to position [872, 0]
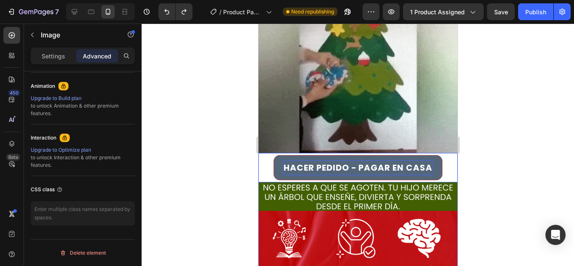
click at [348, 167] on p "HACER PEDIDO - PAGAR EN CASA" at bounding box center [357, 167] width 149 height 15
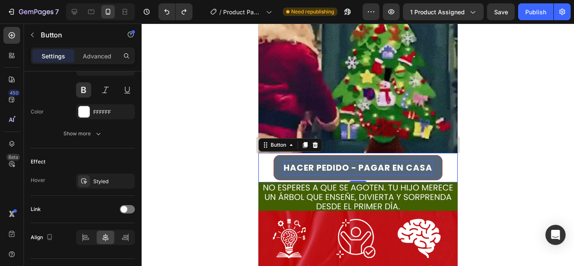
scroll to position [0, 0]
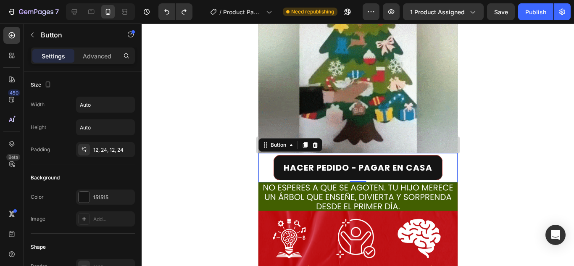
click at [108, 47] on div "Button" at bounding box center [72, 36] width 96 height 24
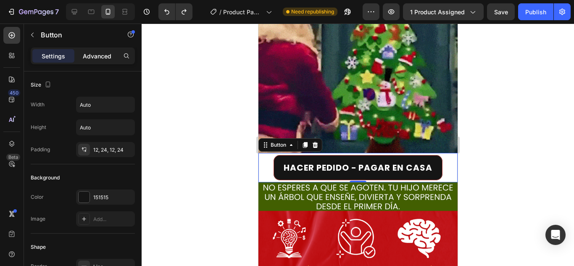
click at [103, 55] on p "Advanced" at bounding box center [97, 56] width 29 height 9
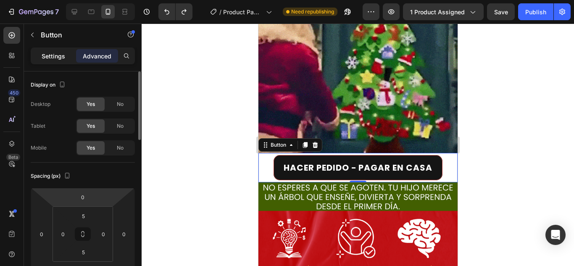
click at [52, 53] on p "Settings" at bounding box center [54, 56] width 24 height 9
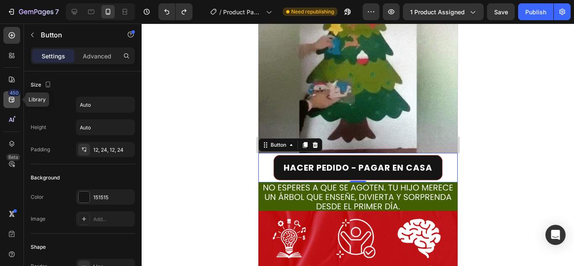
click at [18, 95] on div "450" at bounding box center [14, 92] width 12 height 7
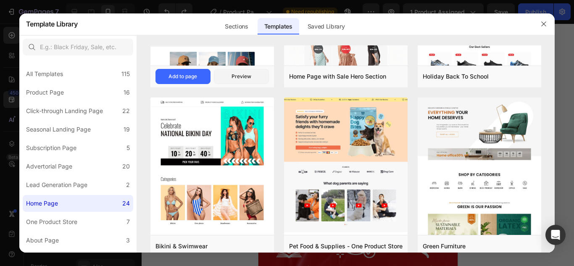
scroll to position [292, 0]
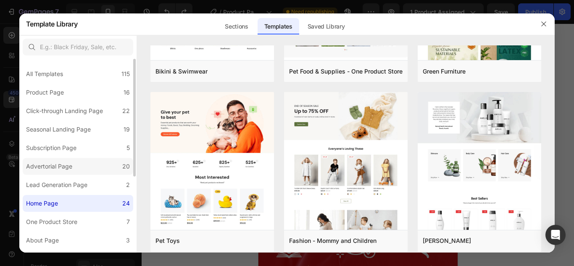
click at [78, 165] on label "Advertorial Page 20" at bounding box center [78, 166] width 110 height 17
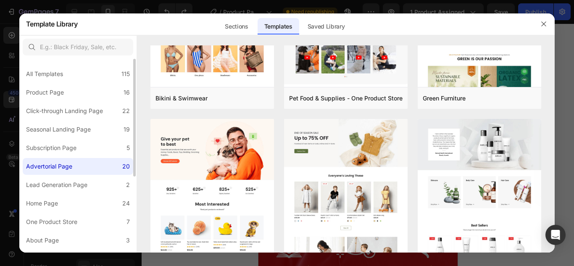
scroll to position [0, 0]
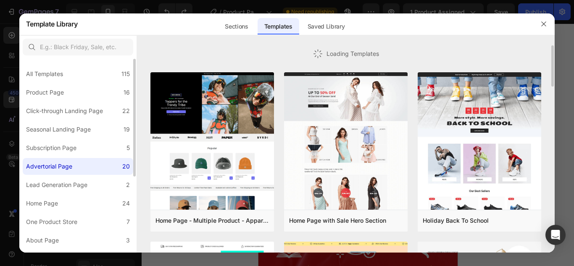
click at [78, 165] on label "Advertorial Page 20" at bounding box center [78, 166] width 110 height 17
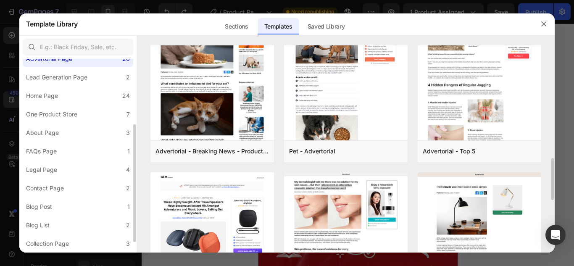
scroll to position [125, 0]
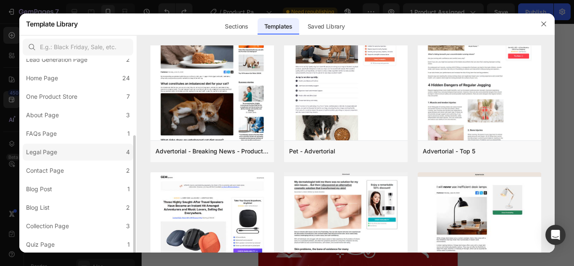
click at [52, 150] on div "Legal Page" at bounding box center [41, 152] width 31 height 10
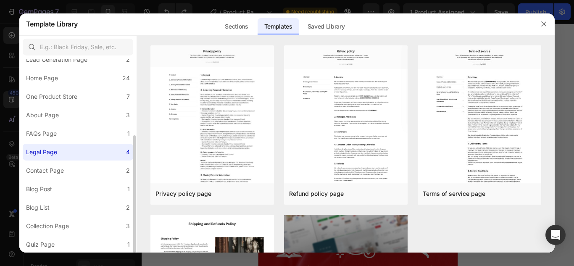
scroll to position [0, 0]
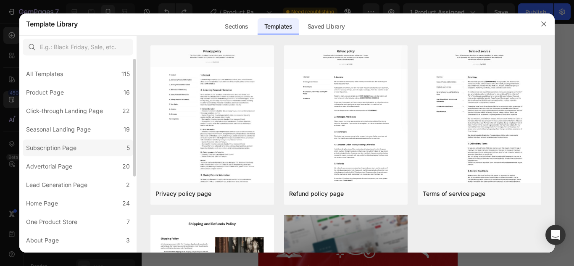
click at [91, 149] on label "Subscription Page 5" at bounding box center [78, 147] width 110 height 17
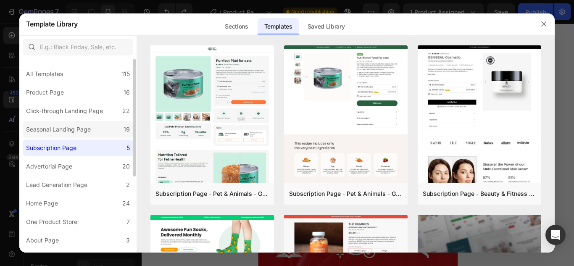
click at [100, 126] on label "Seasonal Landing Page 19" at bounding box center [78, 129] width 110 height 17
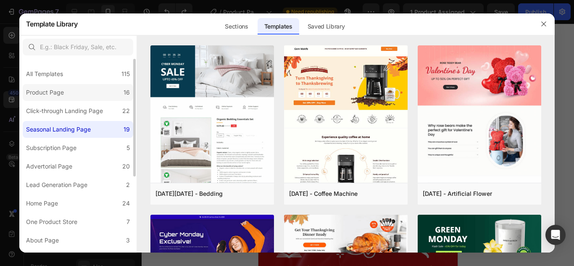
click at [84, 93] on label "Product Page 16" at bounding box center [78, 92] width 110 height 17
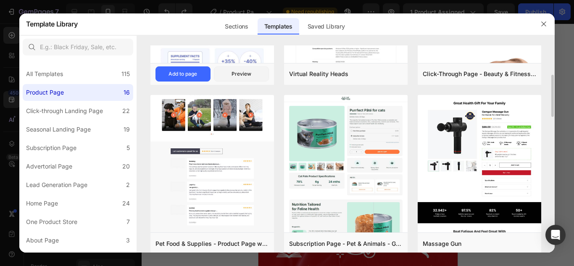
scroll to position [124, 0]
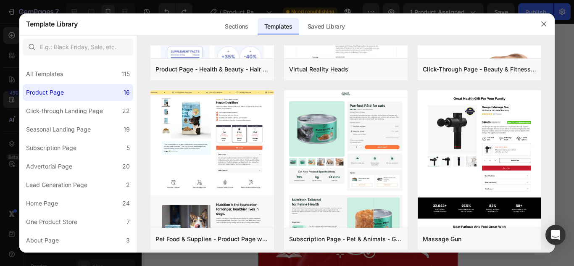
click at [534, 20] on div at bounding box center [544, 24] width 22 height 22
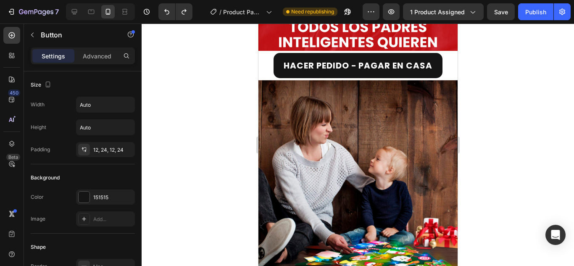
scroll to position [1351, 0]
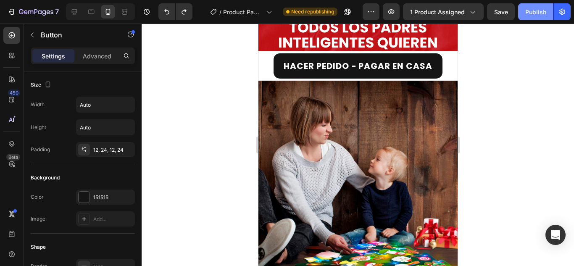
click at [531, 16] on div "Publish" at bounding box center [535, 12] width 21 height 9
